Goal: Task Accomplishment & Management: Complete application form

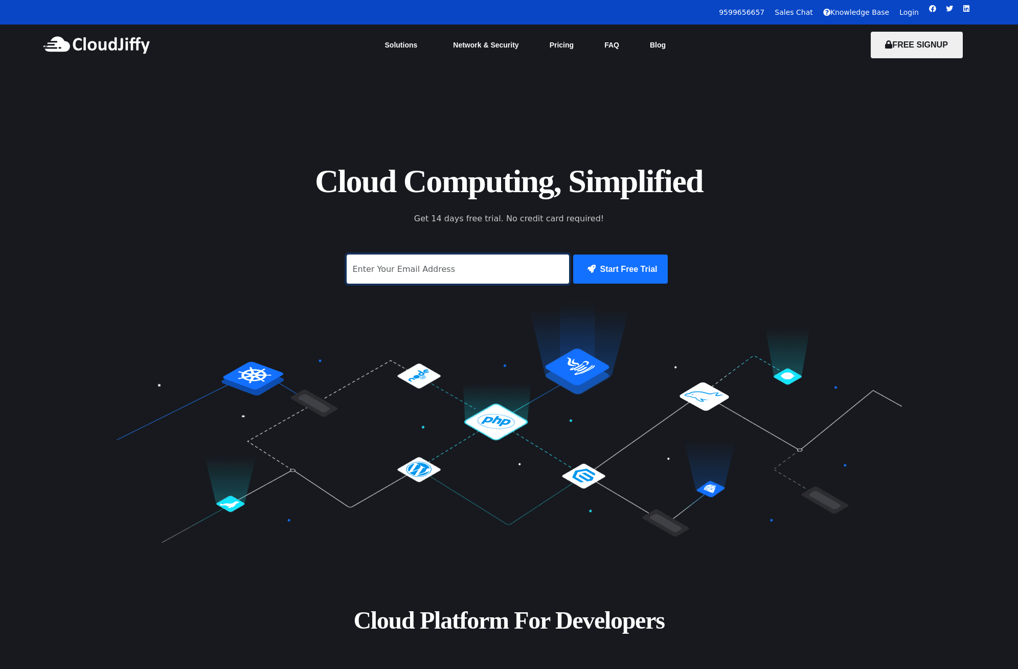
click at [450, 268] on input "signup" at bounding box center [458, 269] width 223 height 29
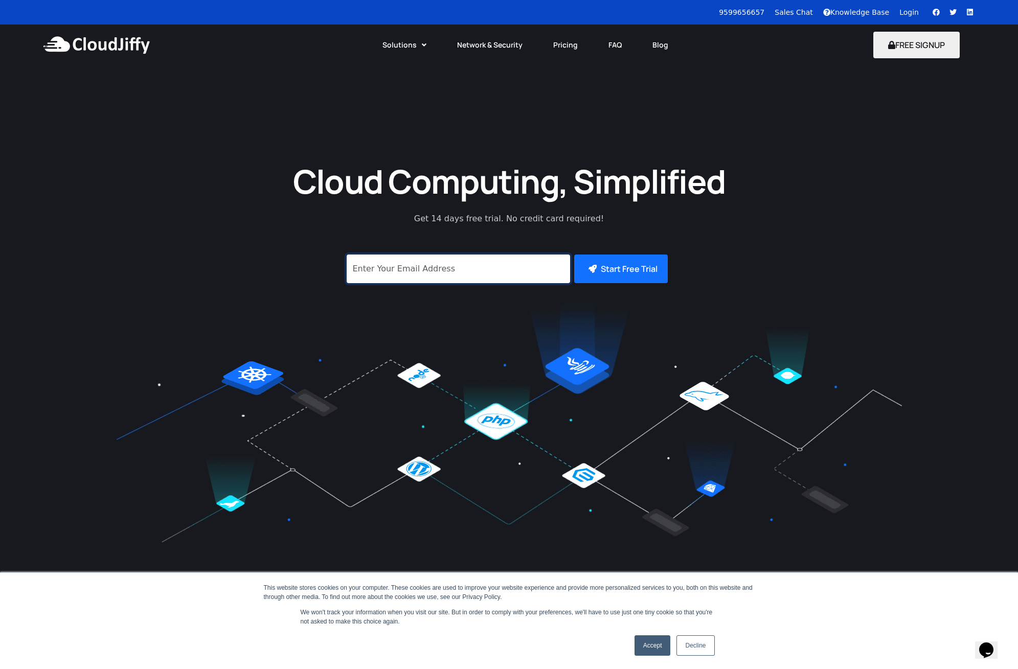
click at [450, 268] on input "signup" at bounding box center [458, 269] width 223 height 29
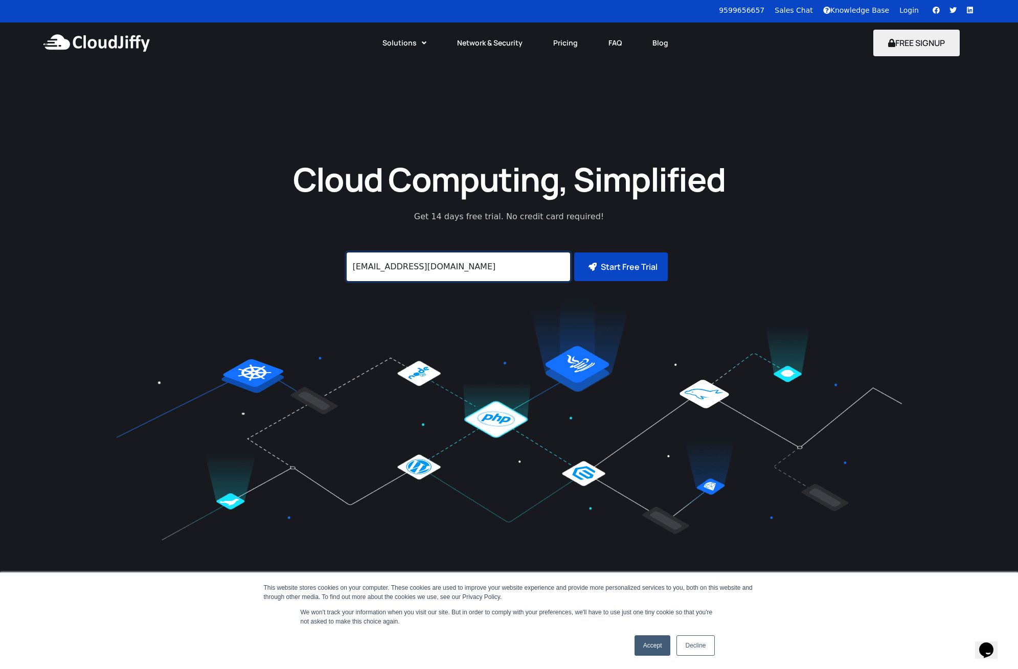
type input "proyectos@easydevel.com"
click at [637, 264] on button "Start Free Trial" at bounding box center [621, 267] width 94 height 29
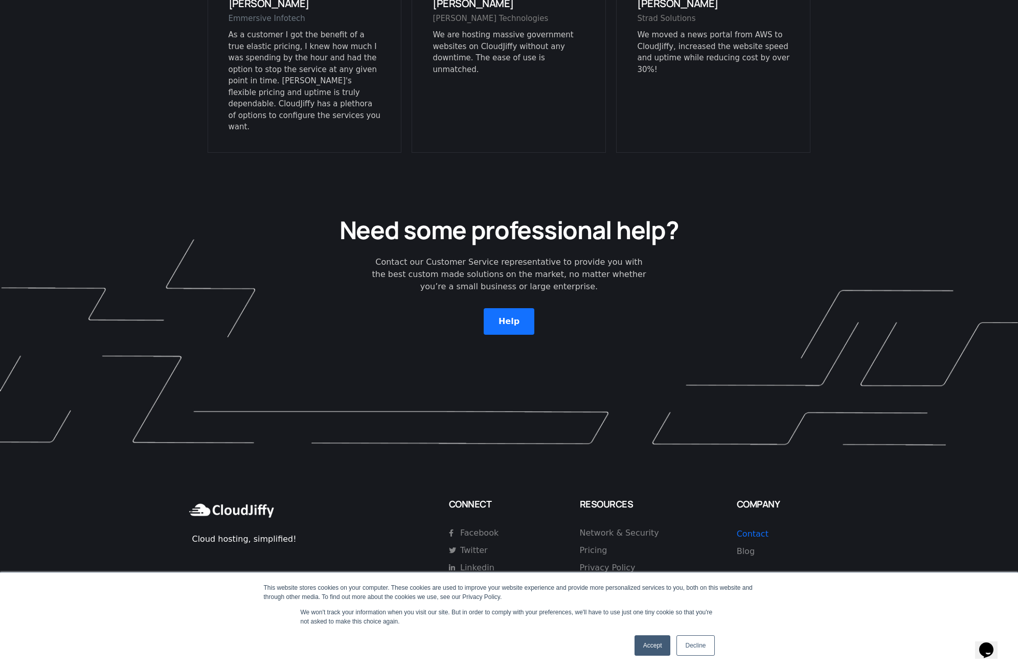
scroll to position [2724, 0]
